Goal: Transaction & Acquisition: Purchase product/service

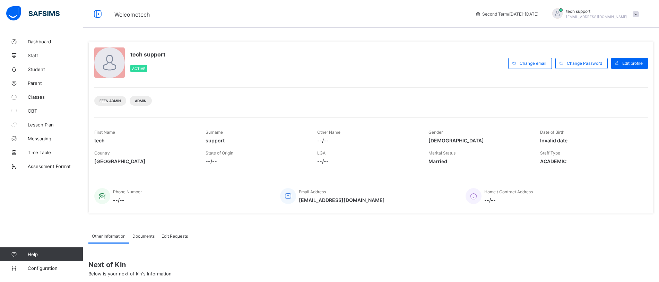
click at [643, 12] on div "tech support [EMAIL_ADDRESS][DOMAIN_NAME]" at bounding box center [594, 13] width 97 height 11
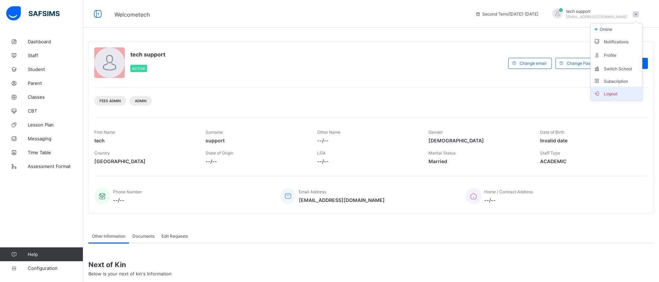
click at [621, 96] on span "Logout" at bounding box center [617, 93] width 46 height 8
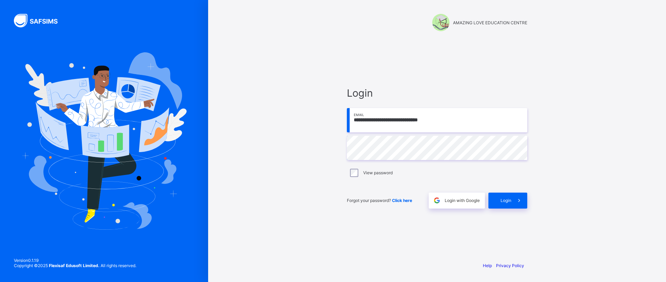
click at [464, 113] on input "**********" at bounding box center [437, 120] width 180 height 24
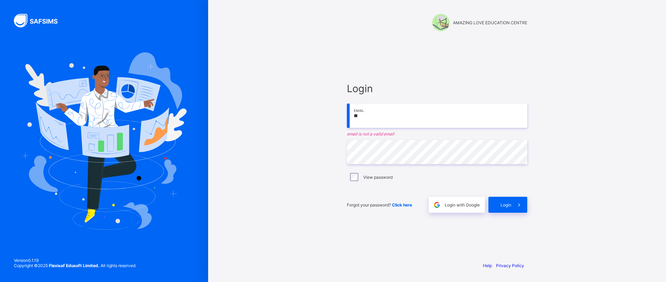
type input "*"
type input "**********"
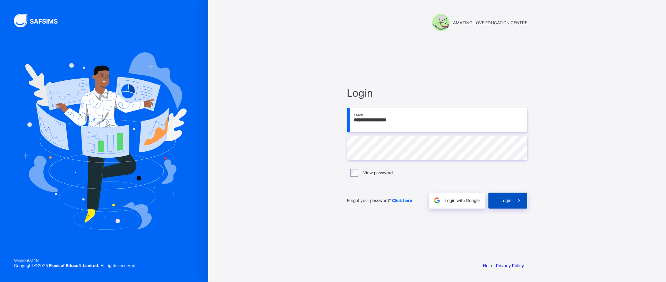
click at [502, 197] on div "Login" at bounding box center [507, 201] width 39 height 16
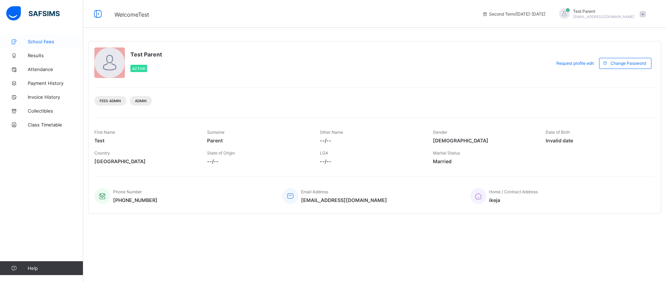
click at [46, 43] on span "School Fees" at bounding box center [56, 42] width 56 height 6
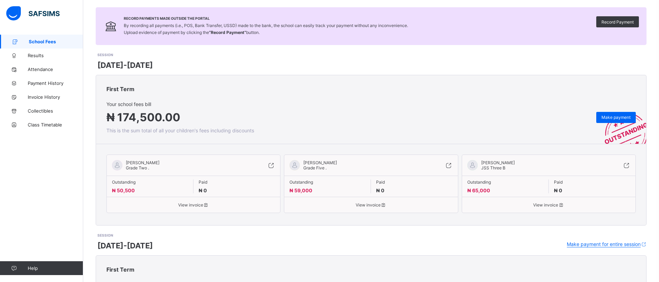
scroll to position [45, 0]
click at [204, 206] on span "View invoice" at bounding box center [193, 204] width 163 height 5
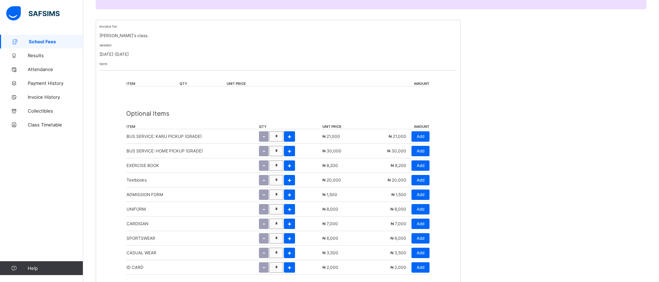
scroll to position [121, 0]
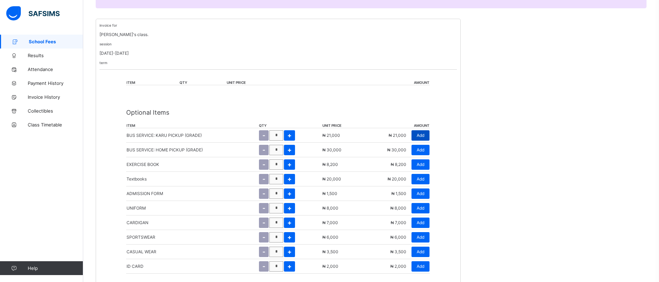
click at [425, 133] on span "Add" at bounding box center [421, 135] width 8 height 5
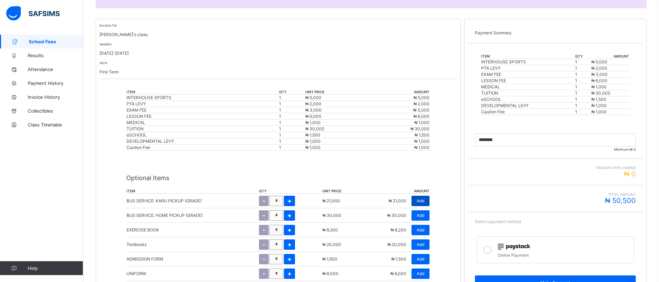
click at [423, 201] on span "Add" at bounding box center [421, 200] width 8 height 5
click at [515, 248] on img at bounding box center [514, 247] width 32 height 6
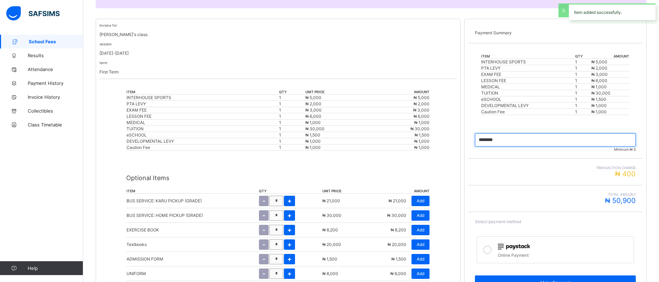
click at [530, 142] on input "currency" at bounding box center [555, 140] width 161 height 13
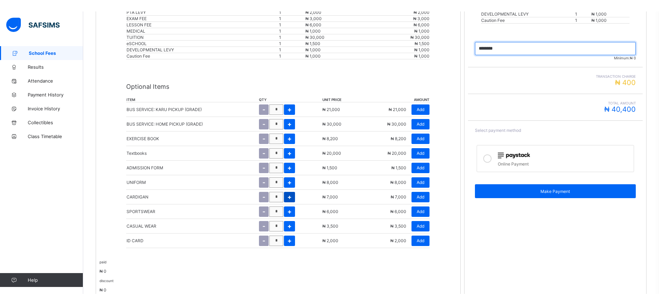
scroll to position [224, 0]
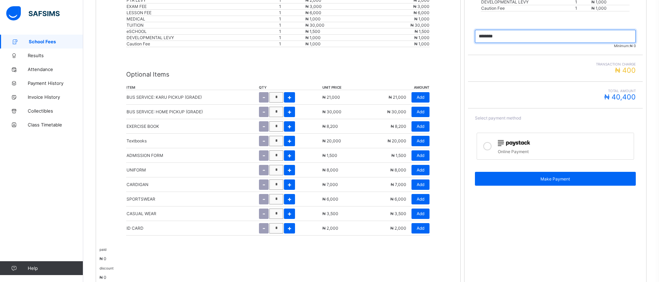
type input "********"
